Goal: Find specific page/section: Find specific page/section

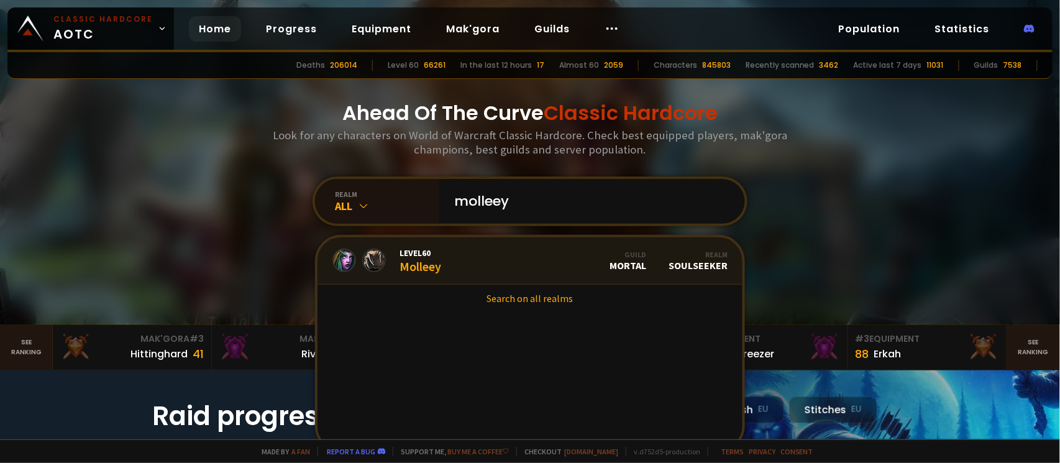
type input "molleey"
click at [477, 259] on link "Level 60 Molleey Guild Mortal Realm Soulseeker" at bounding box center [529, 260] width 425 height 47
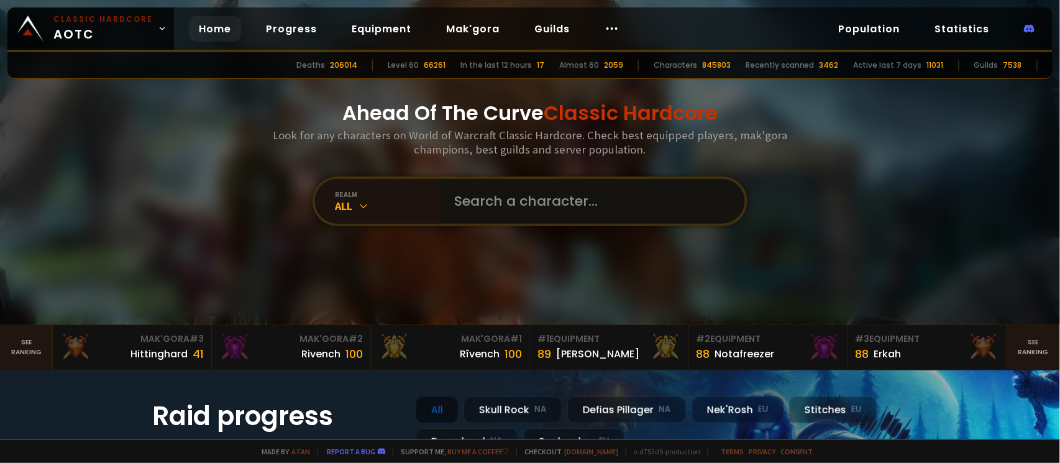
click at [460, 221] on input "text" at bounding box center [588, 201] width 283 height 45
type input "linköping"
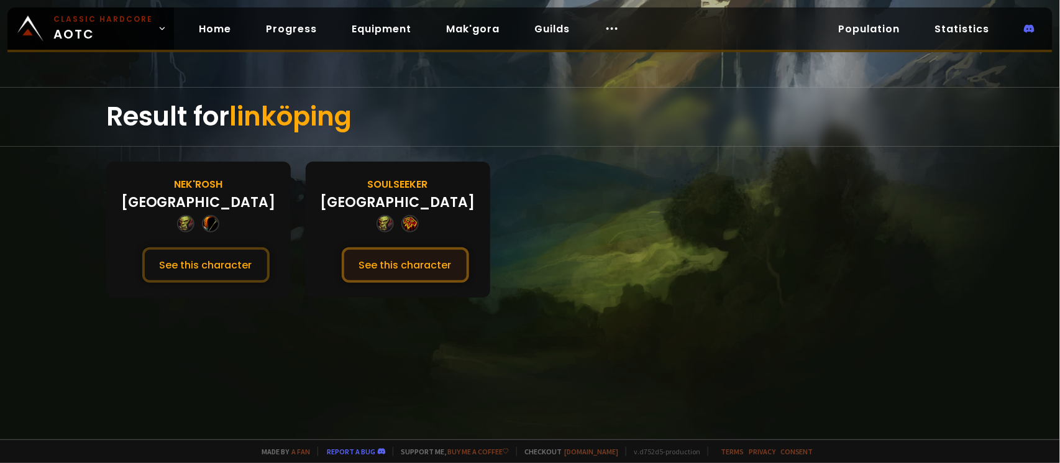
click at [365, 270] on button "See this character" at bounding box center [405, 264] width 127 height 35
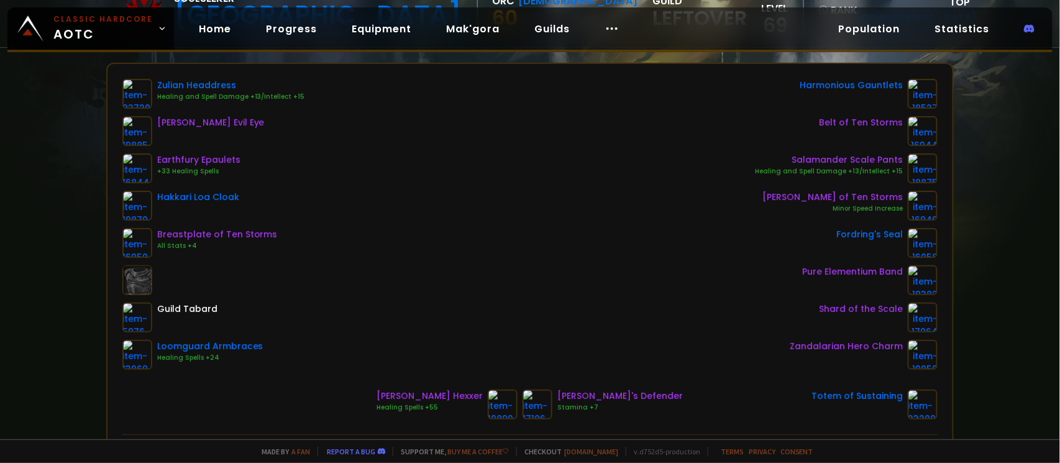
scroll to position [165, 0]
